Goal: Task Accomplishment & Management: Complete application form

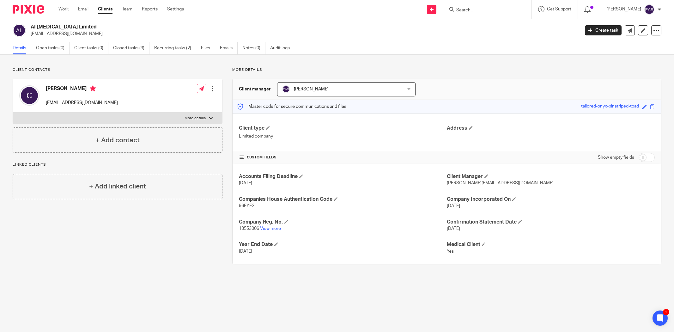
click at [470, 9] on input "Search" at bounding box center [484, 11] width 57 height 6
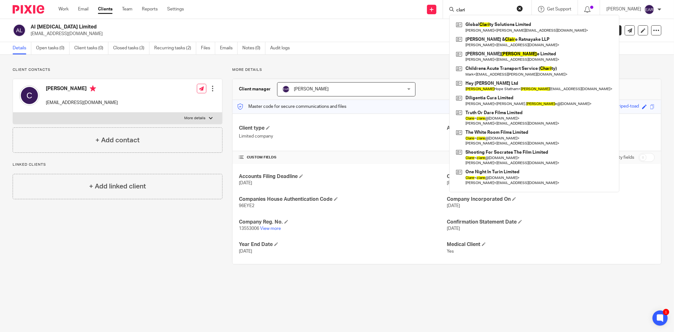
type input "clari"
click at [330, 8] on div "Send new email Create task Add client clari Global Clari ty Solutions Limited A…" at bounding box center [433, 9] width 481 height 19
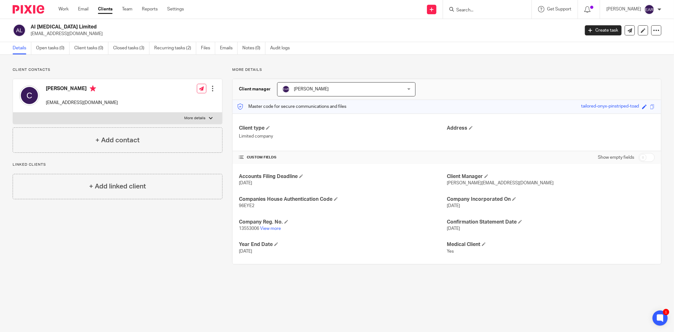
click at [103, 9] on link "Clients" at bounding box center [105, 9] width 15 height 6
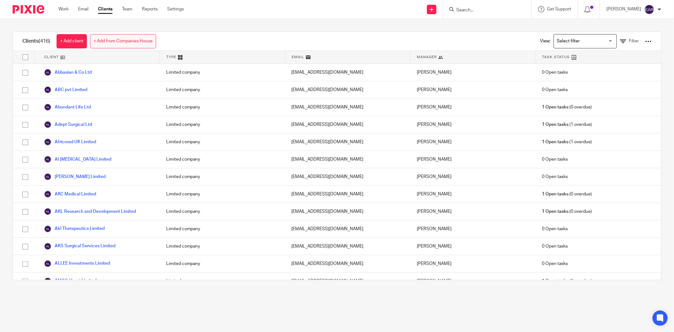
click at [140, 43] on link "+ Add from Companies House" at bounding box center [123, 41] width 66 height 14
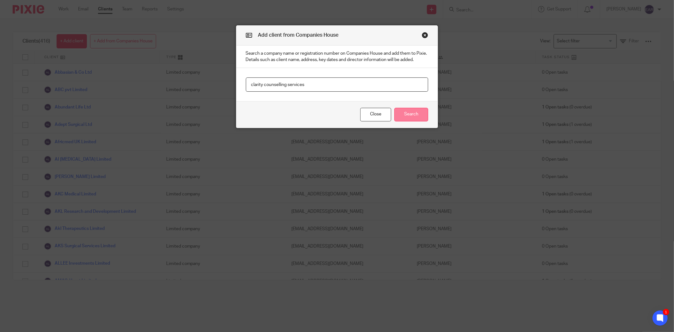
type input "clarity counselling services"
click at [414, 116] on button "Search" at bounding box center [411, 115] width 34 height 14
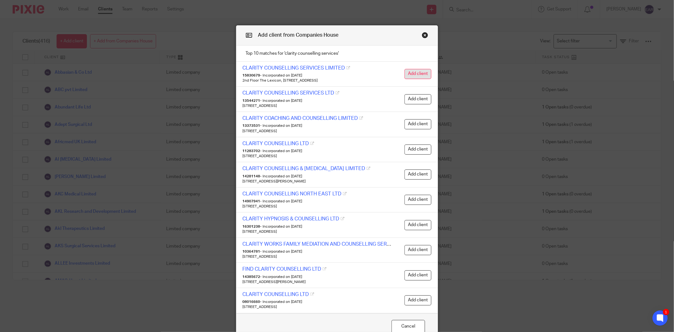
click at [412, 73] on button "Add client" at bounding box center [417, 74] width 27 height 10
click at [656, 20] on div at bounding box center [652, 20] width 17 height 8
click at [431, 71] on div "CLARITY COUNSELLING SERVICES LIMITED 15830679 - Incorporated on 10 July 2024 2n…" at bounding box center [337, 74] width 202 height 25
click at [414, 73] on button "Add client" at bounding box center [417, 74] width 27 height 10
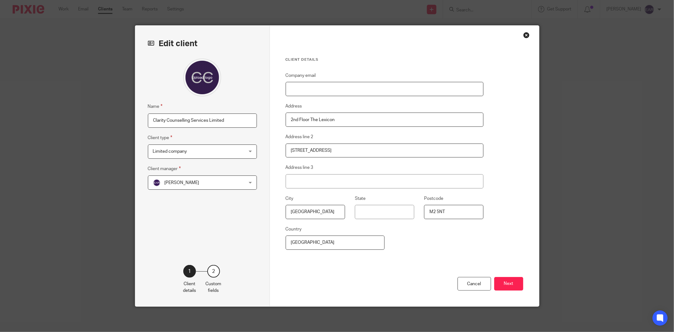
click at [307, 86] on input "Company email" at bounding box center [385, 89] width 198 height 14
click at [526, 84] on div "Client details Company email Address 2nd Floor The Lexicon Address line 2 10-12…" at bounding box center [404, 166] width 269 height 281
click at [500, 282] on button "Next" at bounding box center [508, 284] width 29 height 14
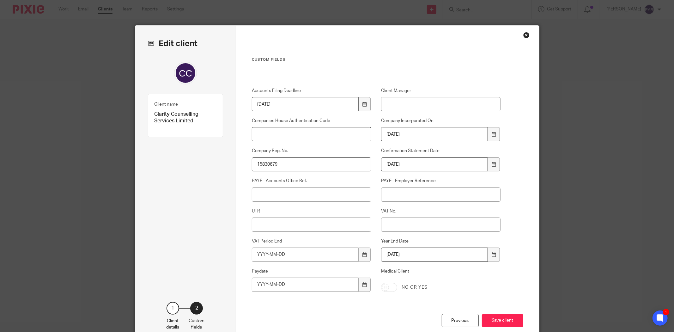
click at [310, 134] on input "Companies House Authentication Code" at bounding box center [311, 134] width 119 height 14
type input "KVDM48"
click at [270, 223] on input "UTR" at bounding box center [311, 224] width 119 height 14
click at [252, 225] on input "875829430" at bounding box center [311, 224] width 119 height 14
type input "673875829430"
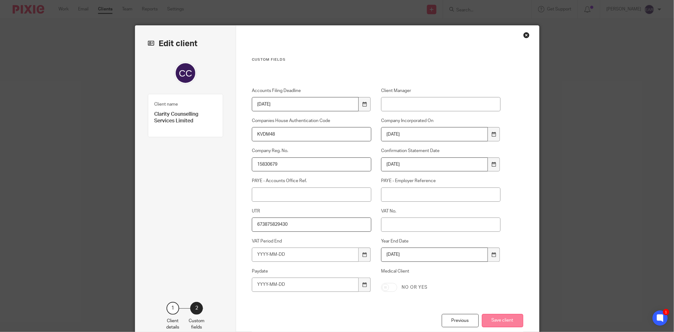
click at [507, 326] on button "Save client" at bounding box center [502, 321] width 41 height 14
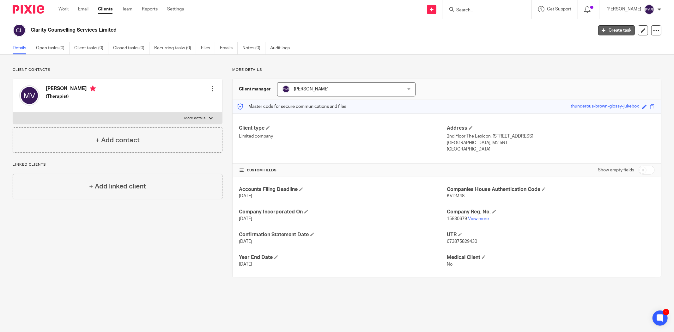
click at [623, 29] on link "Create task" at bounding box center [616, 30] width 37 height 10
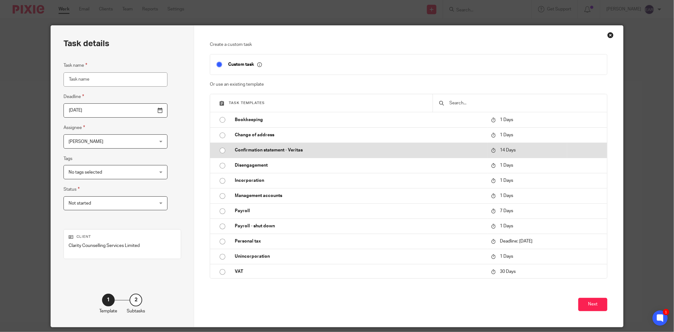
click at [220, 149] on input "radio" at bounding box center [222, 150] width 12 height 12
type input "[DATE]"
type input "Confirmation statement - Veritas"
checkbox input "false"
radio input "false"
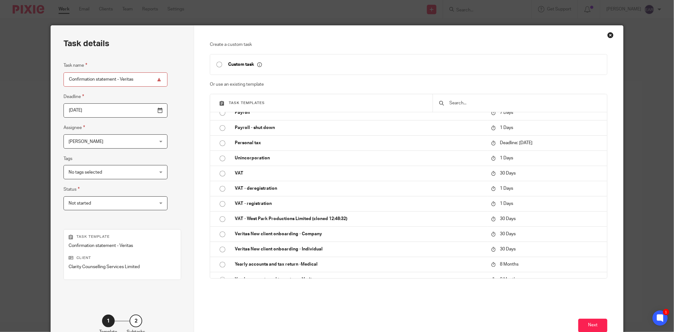
scroll to position [106, 0]
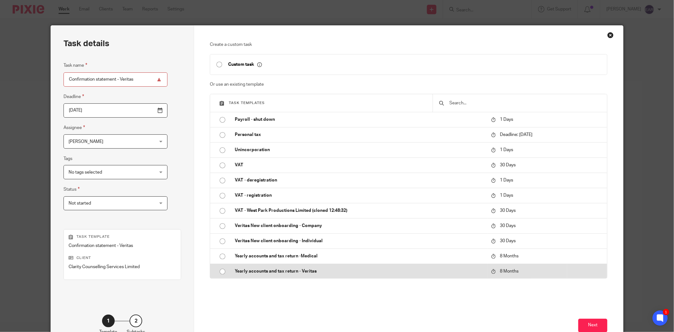
click at [220, 272] on input "radio" at bounding box center [222, 271] width 12 height 12
type input "[DATE]"
type input "Yearly accounts and tax return - Veritas"
radio input "false"
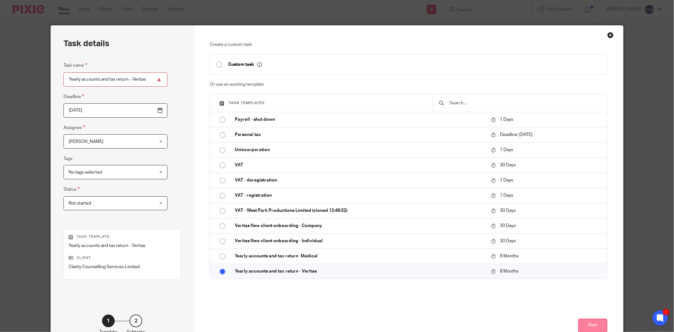
click at [596, 327] on button "Next" at bounding box center [592, 326] width 29 height 14
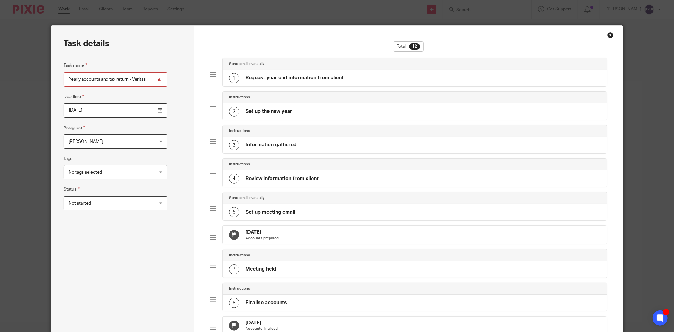
scroll to position [210, 0]
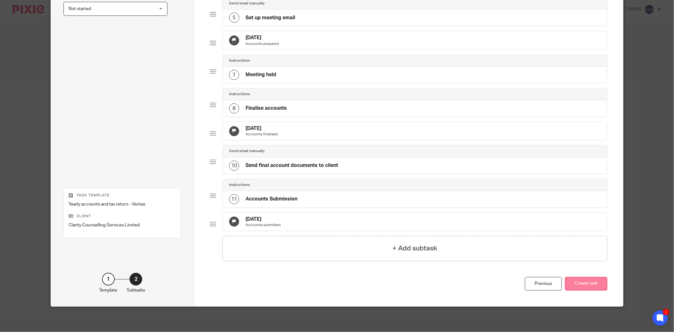
click at [580, 283] on button "Create task" at bounding box center [586, 284] width 42 height 14
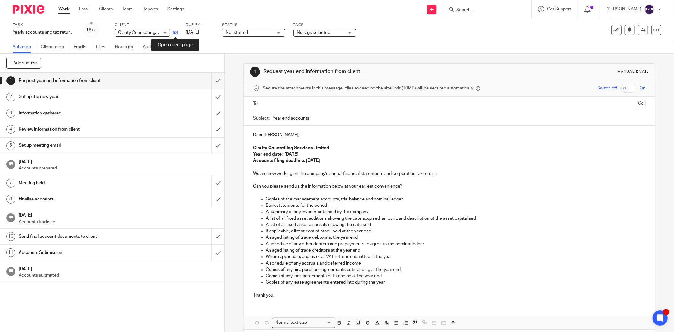
click at [178, 35] on icon at bounding box center [175, 32] width 5 height 5
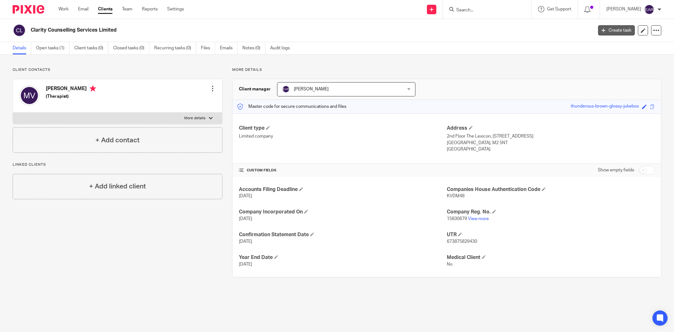
click at [612, 30] on link "Create task" at bounding box center [616, 30] width 37 height 10
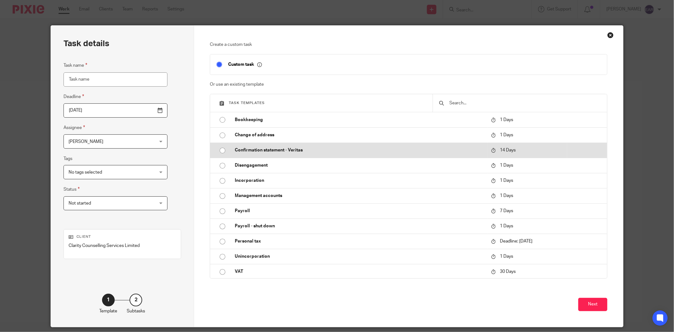
click at [219, 149] on input "radio" at bounding box center [222, 150] width 12 height 12
type input "2025-08-26"
type input "Confirmation statement - Veritas"
checkbox input "false"
radio input "false"
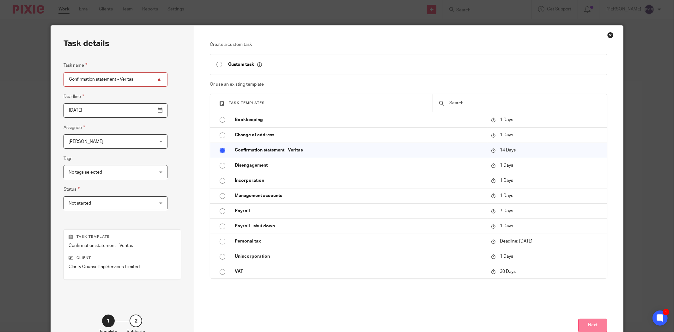
click at [594, 323] on button "Next" at bounding box center [592, 326] width 29 height 14
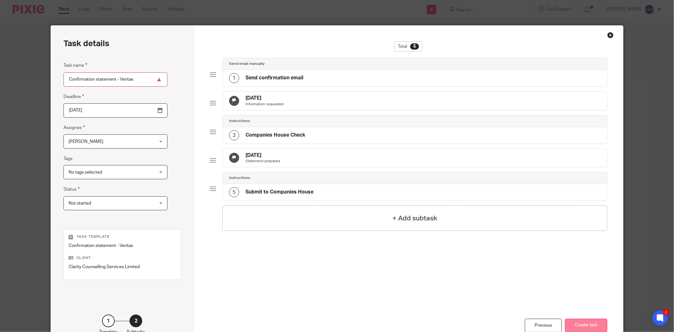
click at [585, 325] on button "Create task" at bounding box center [586, 326] width 42 height 14
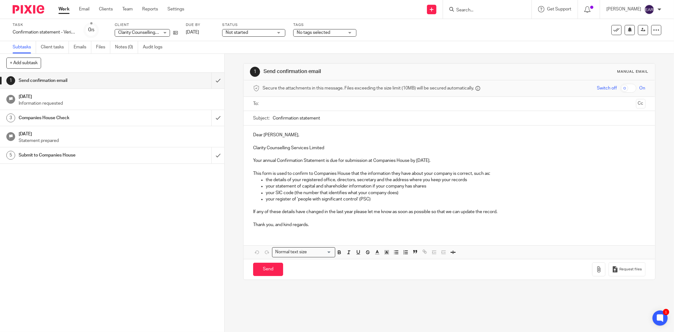
click at [178, 33] on div "Task Confirmation statement - Veritas Save Confirmation statement - Veritas 0 /…" at bounding box center [283, 29] width 541 height 15
drag, startPoint x: 178, startPoint y: 33, endPoint x: 174, endPoint y: 33, distance: 3.5
click at [177, 33] on div "Task Confirmation statement - Veritas Save Confirmation statement - Veritas 0 /…" at bounding box center [283, 29] width 541 height 15
click at [174, 33] on icon at bounding box center [175, 32] width 5 height 5
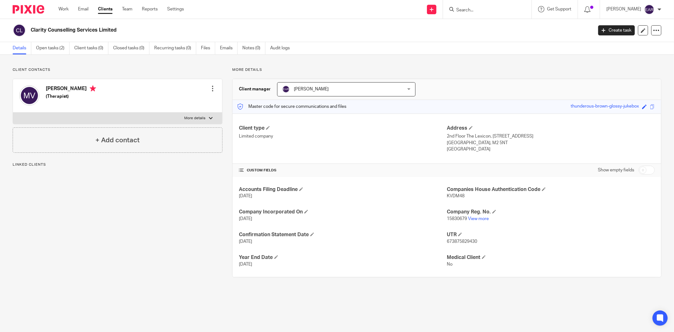
click at [210, 87] on div at bounding box center [213, 88] width 6 height 6
click at [178, 102] on link "Edit contact" at bounding box center [182, 102] width 60 height 9
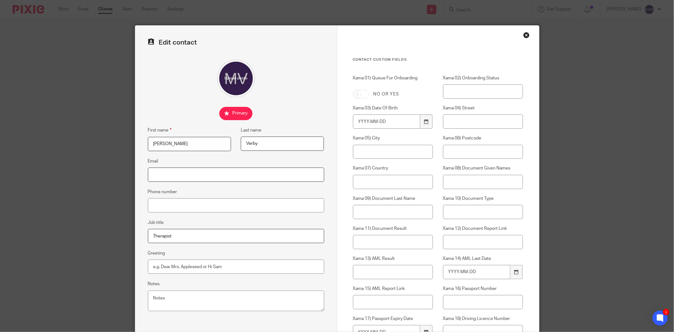
click at [190, 174] on input "Email" at bounding box center [236, 174] width 176 height 14
paste input "michaela.verby@hotmail.com"
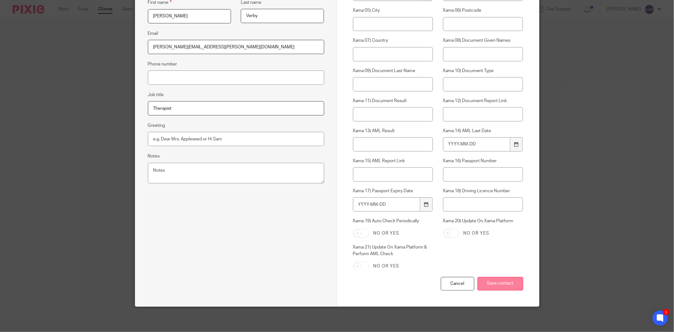
type input "michaela.verby@hotmail.com"
click at [500, 284] on input "Save contact" at bounding box center [500, 284] width 46 height 14
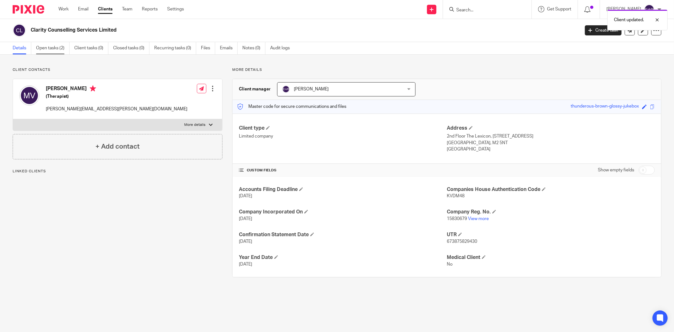
click at [58, 48] on link "Open tasks (2)" at bounding box center [52, 48] width 33 height 12
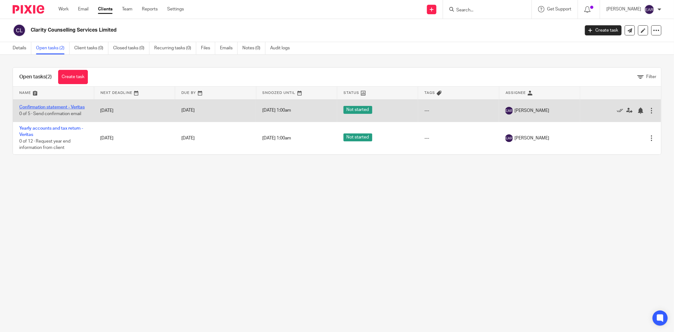
click at [46, 108] on link "Confirmation statement - Veritas" at bounding box center [51, 107] width 65 height 4
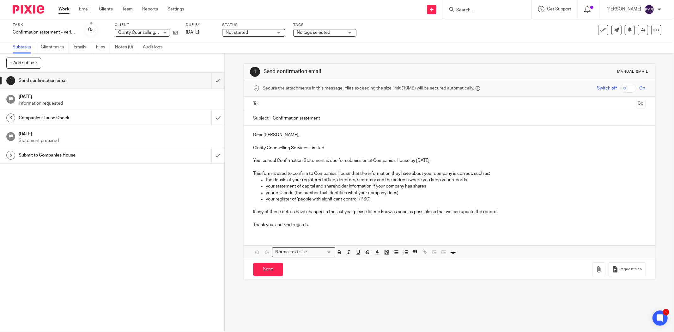
click at [620, 89] on input "checkbox" at bounding box center [628, 88] width 16 height 9
click at [621, 89] on input "checkbox" at bounding box center [628, 88] width 16 height 9
checkbox input "false"
click at [272, 103] on input "text" at bounding box center [449, 103] width 368 height 7
click at [275, 269] on input "Send" at bounding box center [268, 271] width 30 height 14
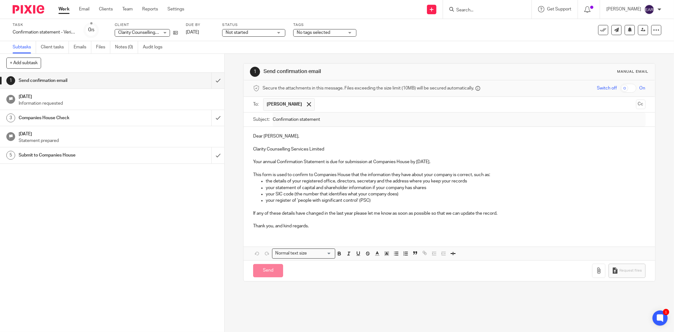
type input "Sent"
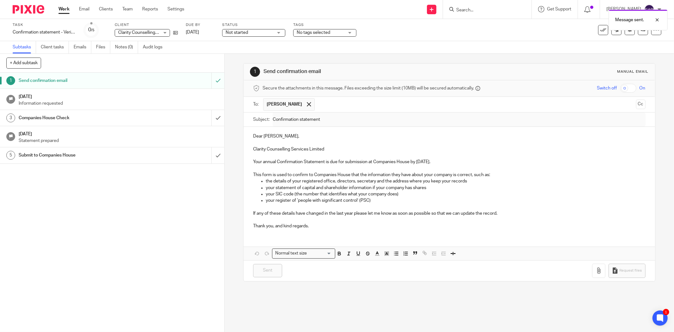
click at [18, 46] on link "Subtasks" at bounding box center [24, 47] width 23 height 12
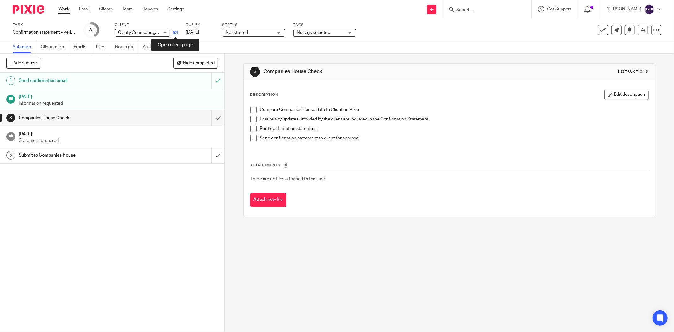
click at [174, 33] on icon at bounding box center [175, 32] width 5 height 5
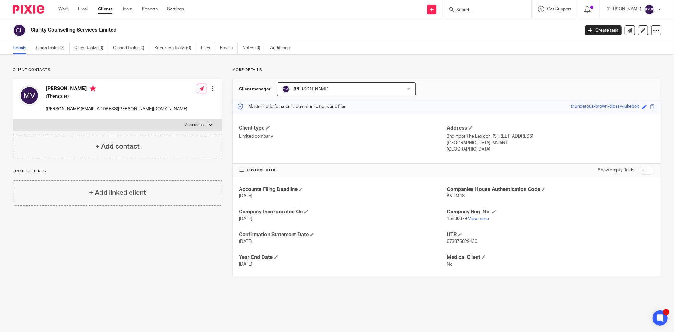
click at [49, 46] on link "Open tasks (2)" at bounding box center [52, 48] width 33 height 12
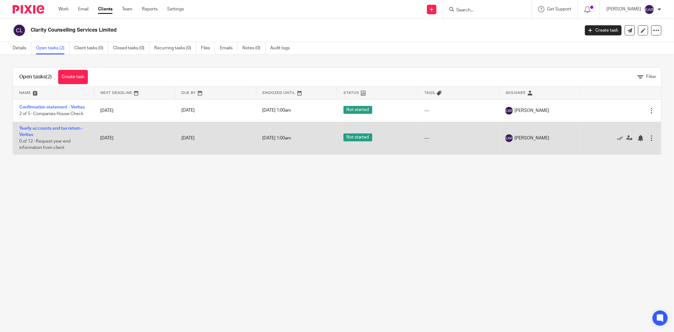
click at [52, 126] on td "Yearly accounts and tax return - Veritas 0 of 12 · Request year end information…" at bounding box center [53, 138] width 81 height 32
click at [52, 127] on link "Yearly accounts and tax return - Veritas" at bounding box center [51, 131] width 64 height 11
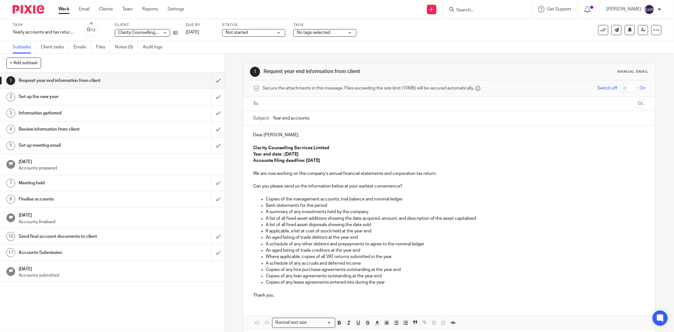
click at [277, 106] on input "text" at bounding box center [449, 103] width 368 height 7
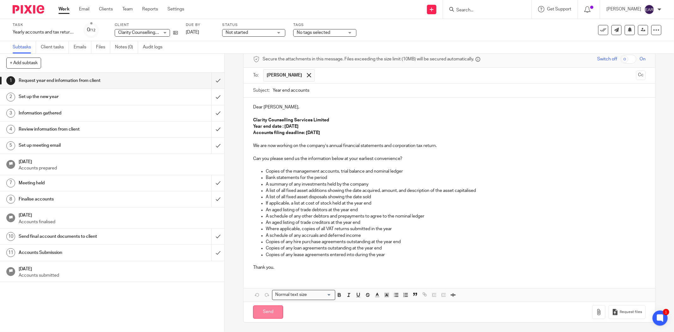
click at [264, 314] on input "Send" at bounding box center [268, 312] width 30 height 14
type input "Sent"
